Goal: Task Accomplishment & Management: Complete application form

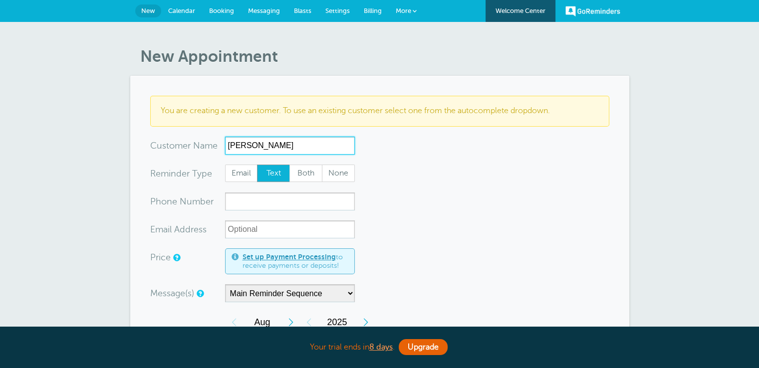
type input "Vin Tiwana"
click at [299, 176] on span "Both" at bounding box center [306, 173] width 32 height 17
click at [289, 165] on input "Both" at bounding box center [289, 164] width 0 height 0
radio input "true"
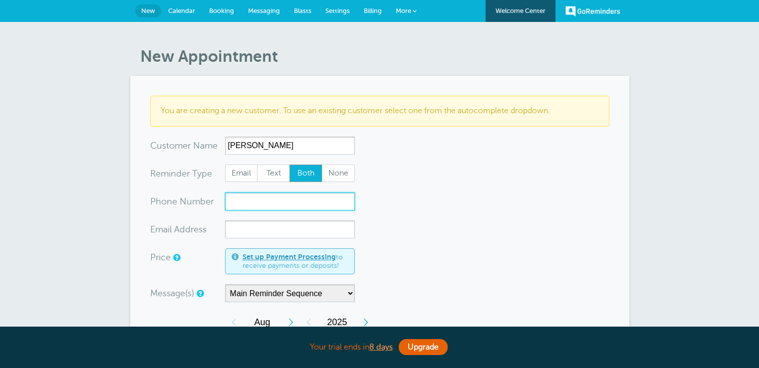
click at [288, 202] on input "xxx-no-autofill" at bounding box center [290, 202] width 130 height 18
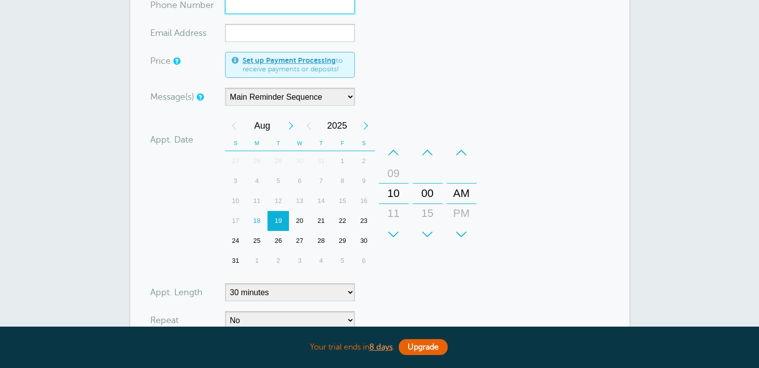
scroll to position [200, 0]
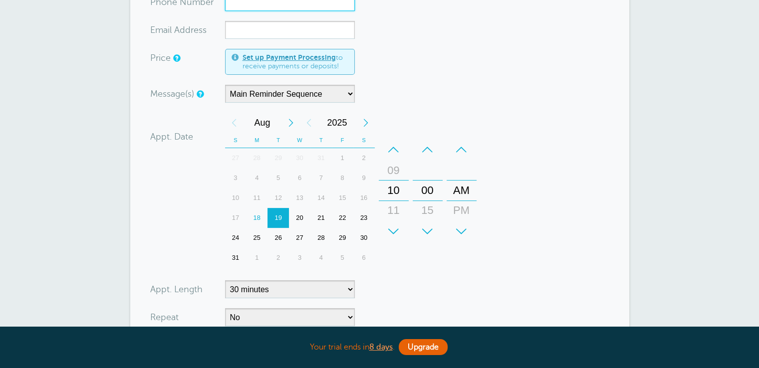
click at [282, 222] on div "19" at bounding box center [277, 218] width 21 height 20
click at [392, 212] on div "11" at bounding box center [394, 211] width 24 height 20
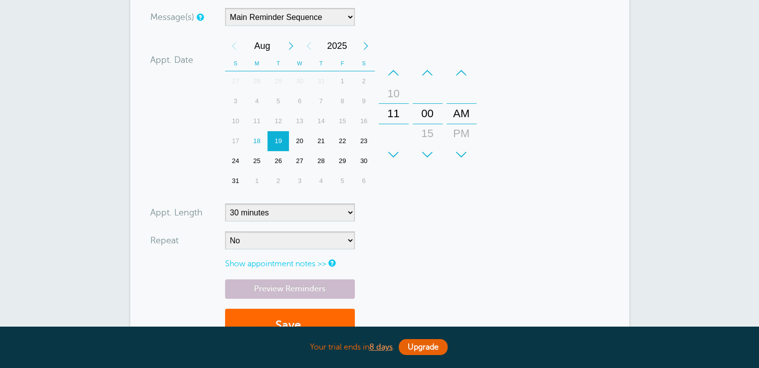
scroll to position [299, 0]
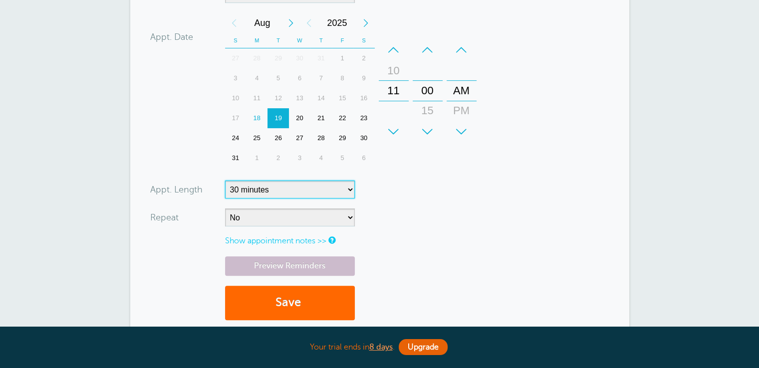
click at [346, 196] on select "5 minutes 10 minutes 15 minutes 20 minutes 25 minutes 30 minutes 35 minutes 40 …" at bounding box center [290, 190] width 130 height 18
click at [337, 189] on select "5 minutes 10 minutes 15 minutes 20 minutes 25 minutes 30 minutes 35 minutes 40 …" at bounding box center [290, 190] width 130 height 18
click at [225, 181] on select "5 minutes 10 minutes 15 minutes 20 minutes 25 minutes 30 minutes 35 minutes 40 …" at bounding box center [290, 190] width 130 height 18
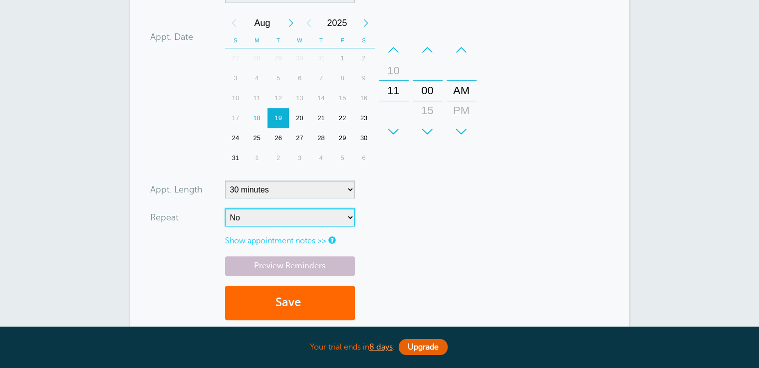
click at [322, 214] on select "No Daily Weekly Every 2 weeks Every 3 weeks Every 4 weeks Monthly Every 5 weeks…" at bounding box center [290, 218] width 130 height 18
click at [225, 209] on select "No Daily Weekly Every 2 weeks Every 3 weeks Every 4 weeks Monthly Every 5 weeks…" at bounding box center [290, 218] width 130 height 18
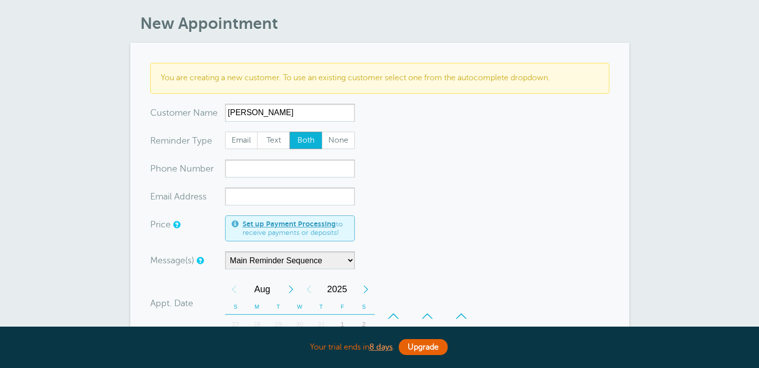
scroll to position [50, 0]
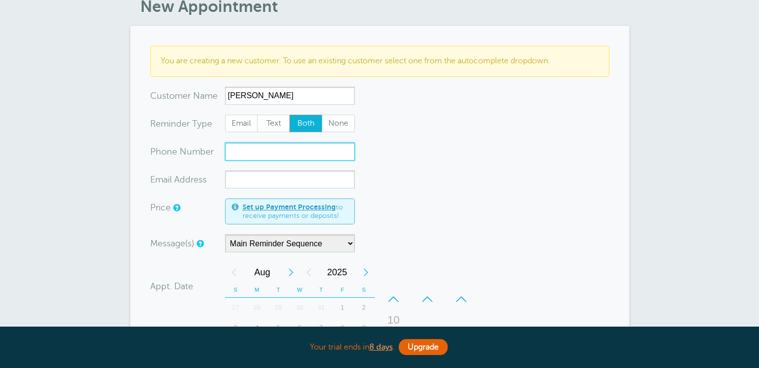
click at [297, 151] on input "xxx-no-autofill" at bounding box center [290, 152] width 130 height 18
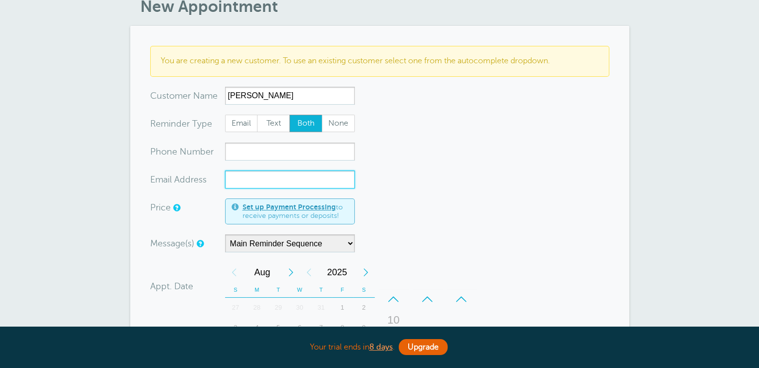
click at [271, 185] on input "xx-no-autofill" at bounding box center [290, 180] width 130 height 18
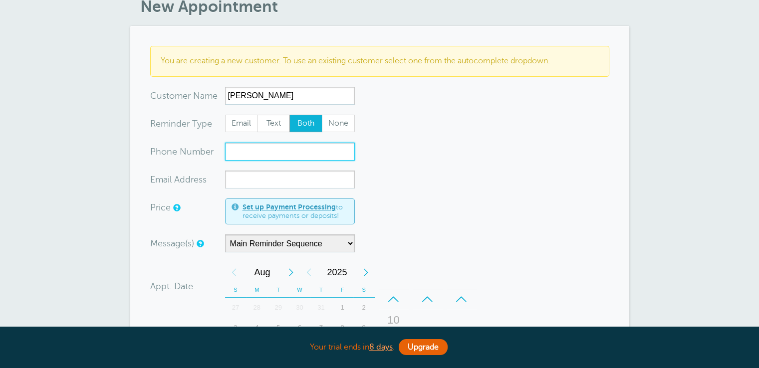
click at [289, 150] on input "xxx-no-autofill" at bounding box center [290, 152] width 130 height 18
paste input "+12092986629"
type input "+12092986629"
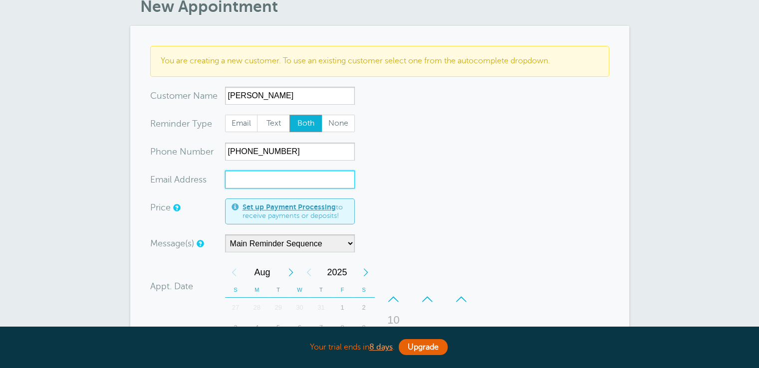
click at [298, 180] on input "xx-no-autofill" at bounding box center [290, 180] width 130 height 18
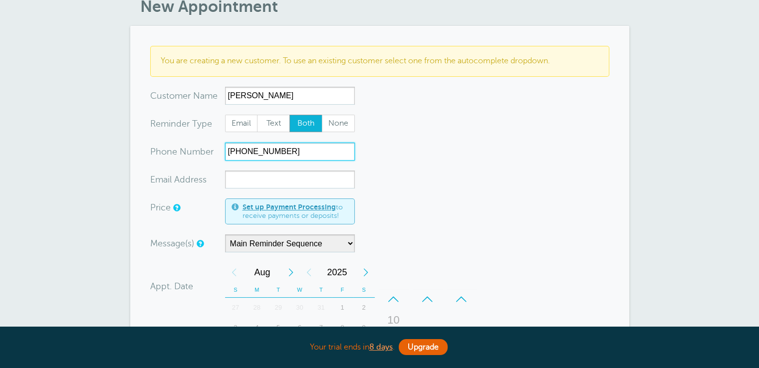
click at [279, 150] on input "+12092986629" at bounding box center [290, 152] width 130 height 18
click at [291, 153] on input "+12092986629" at bounding box center [290, 152] width 130 height 18
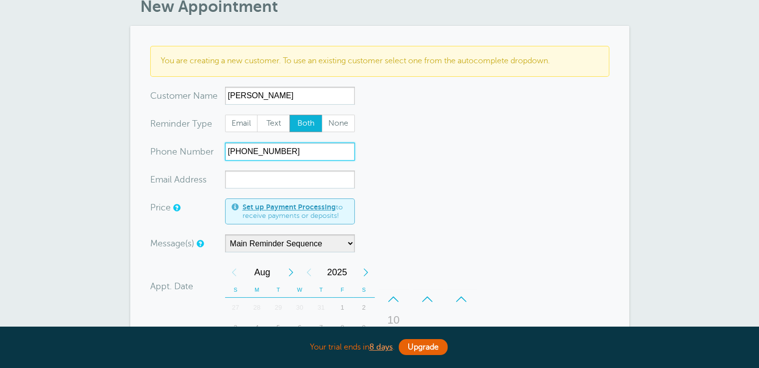
click at [291, 153] on input "+12092986629" at bounding box center [290, 152] width 130 height 18
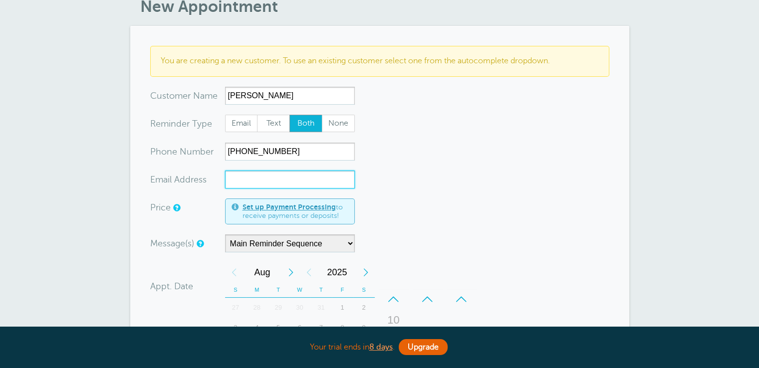
click at [327, 186] on input "xx-no-autofill" at bounding box center [290, 180] width 130 height 18
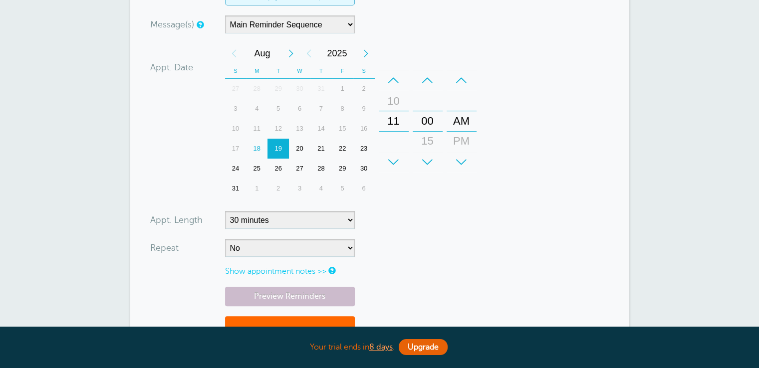
scroll to position [349, 0]
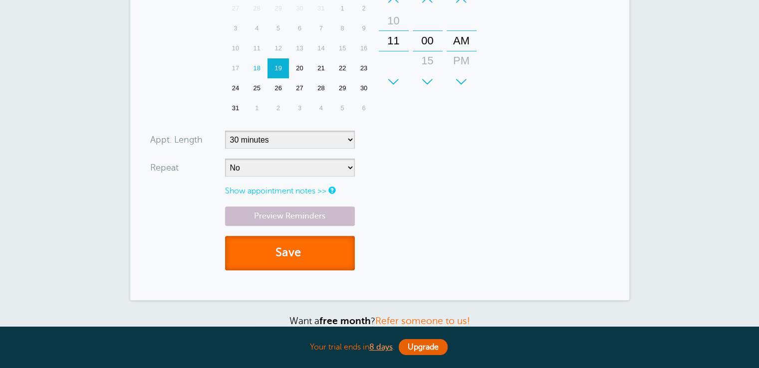
click at [312, 250] on button "Save" at bounding box center [290, 253] width 130 height 34
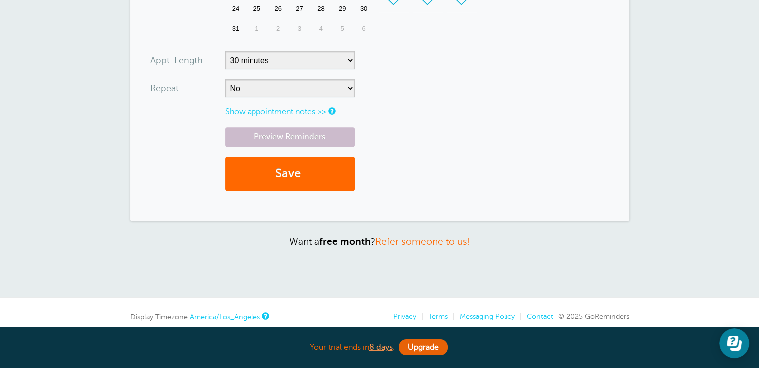
scroll to position [449, 0]
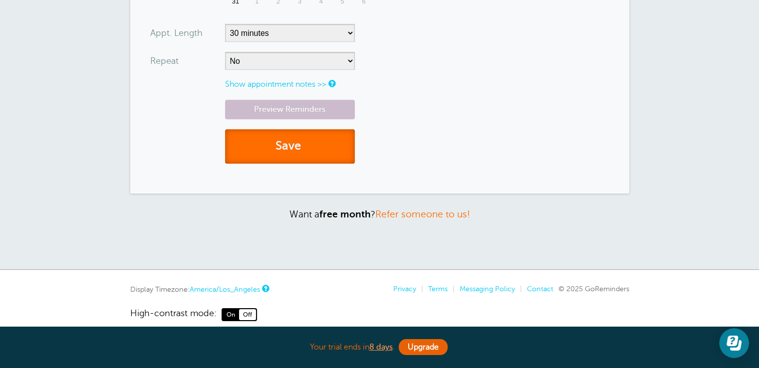
click at [308, 155] on button "Save" at bounding box center [290, 146] width 130 height 34
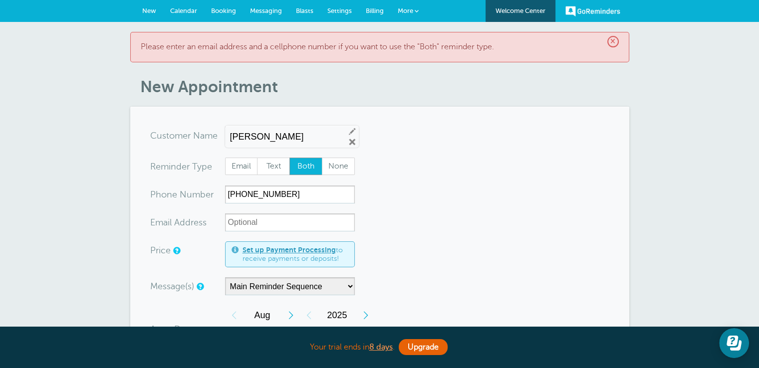
click at [176, 10] on span "Calendar" at bounding box center [183, 10] width 27 height 7
